Goal: Information Seeking & Learning: Learn about a topic

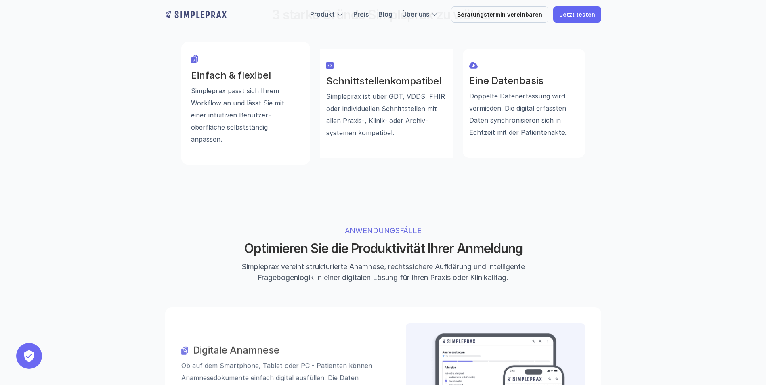
scroll to position [767, 0]
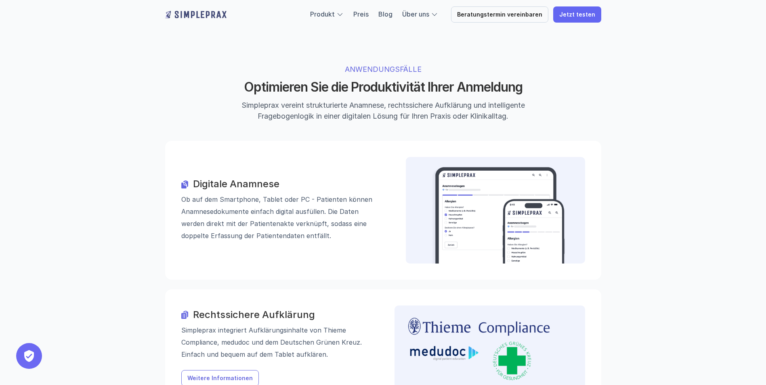
click at [220, 375] on p "Weitere Informationen" at bounding box center [219, 378] width 65 height 7
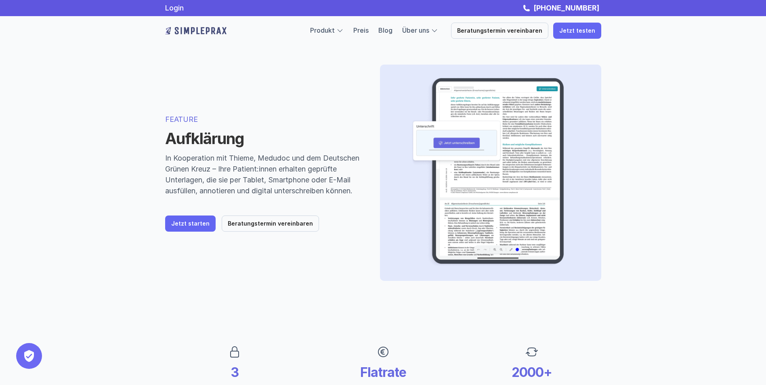
click at [493, 168] on img at bounding box center [488, 173] width 190 height 191
click at [199, 227] on p "Jetzt starten" at bounding box center [190, 223] width 38 height 7
click at [502, 179] on img at bounding box center [488, 173] width 190 height 191
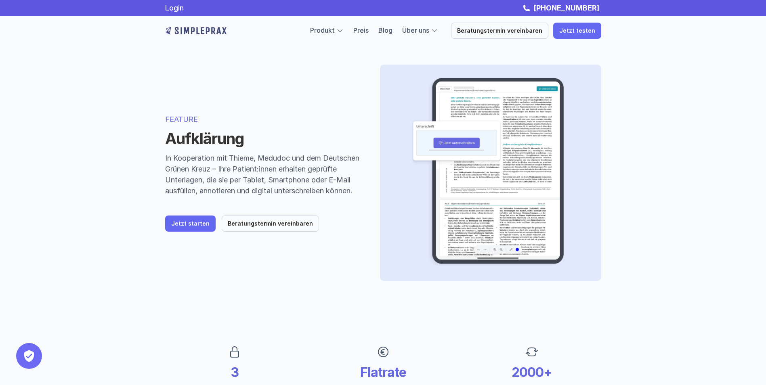
click at [502, 179] on img at bounding box center [488, 173] width 190 height 191
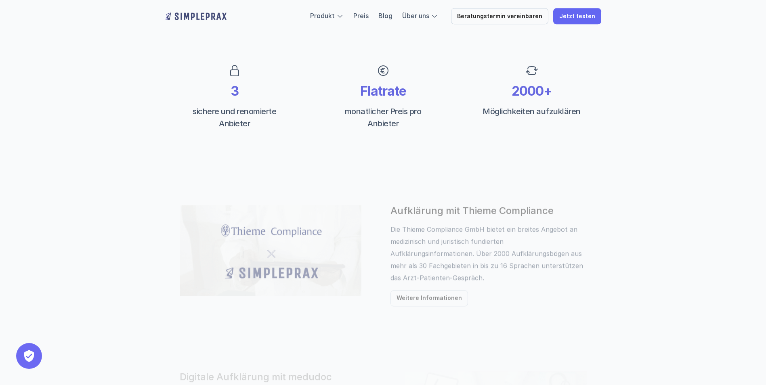
scroll to position [283, 0]
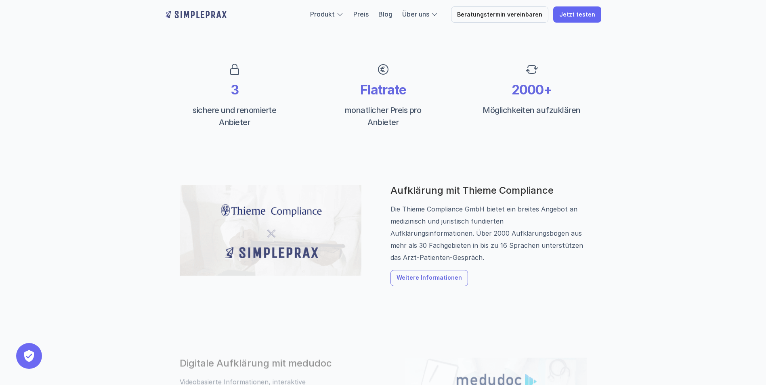
click at [443, 278] on p "Weitere Informationen" at bounding box center [428, 278] width 65 height 7
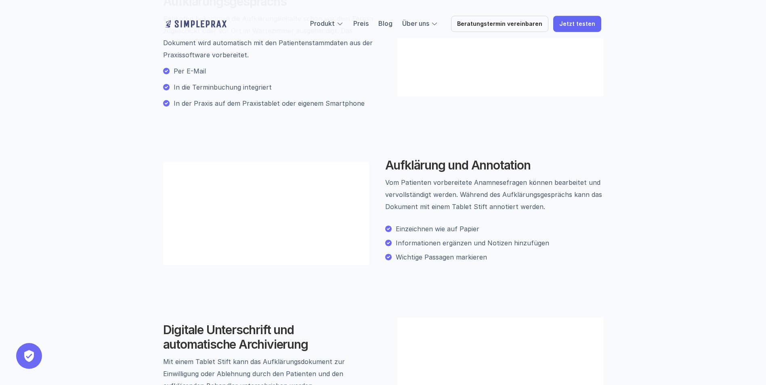
scroll to position [323, 0]
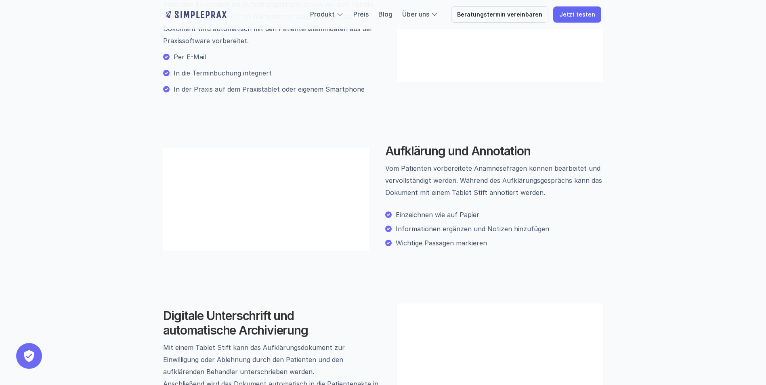
click at [256, 251] on video at bounding box center [266, 199] width 206 height 103
click at [298, 239] on video at bounding box center [266, 199] width 206 height 103
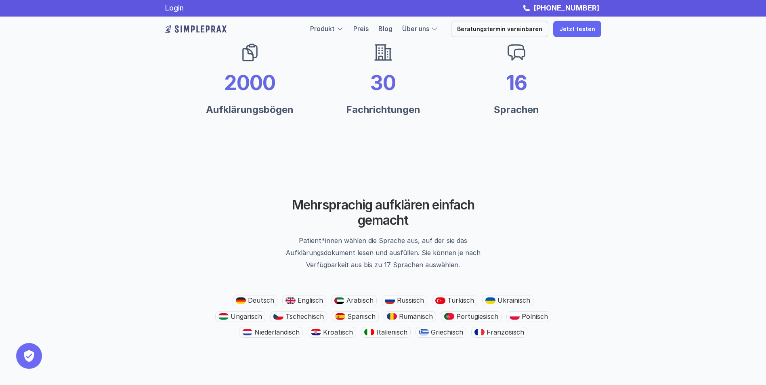
scroll to position [767, 0]
click at [252, 62] on use at bounding box center [250, 53] width 14 height 17
click at [254, 122] on div "2000 Aufklärungsbögen" at bounding box center [249, 80] width 133 height 82
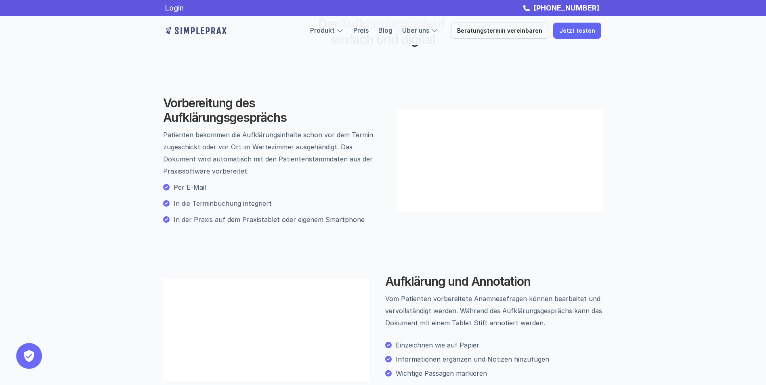
scroll to position [40, 0]
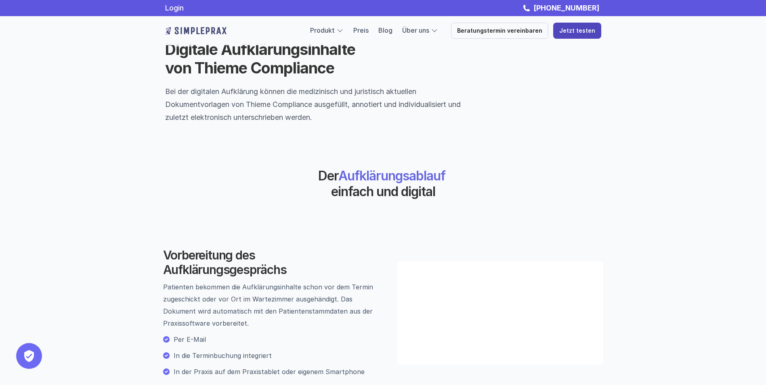
click at [579, 31] on p "Jetzt testen" at bounding box center [577, 30] width 36 height 7
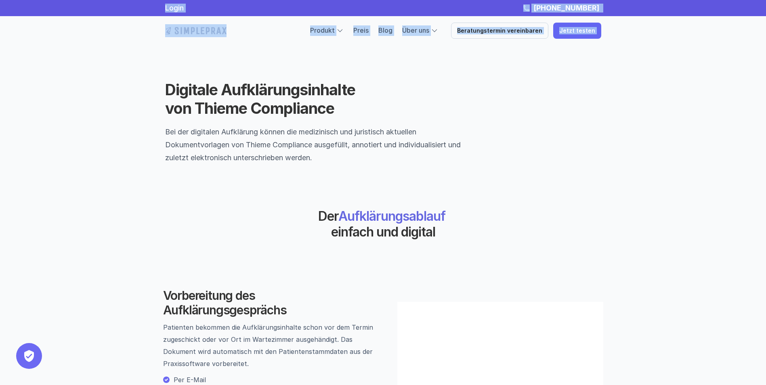
scroll to position [283, 0]
